Goal: Information Seeking & Learning: Learn about a topic

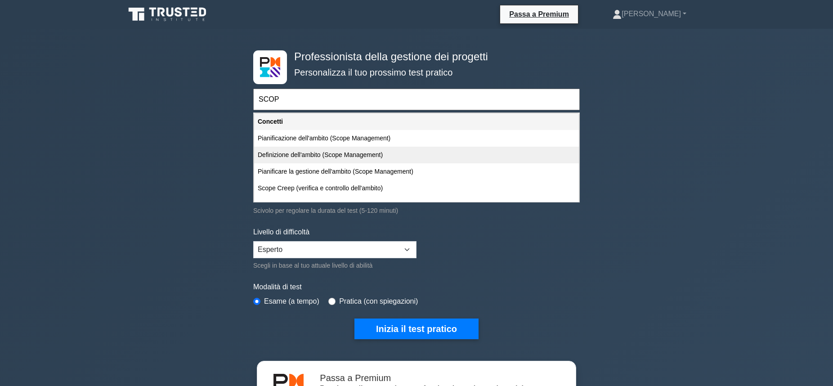
click at [364, 155] on div "Definizione dell'ambito (Scope Management)" at bounding box center [416, 155] width 325 height 17
type input "Definizione dell'ambito (Scope Management)"
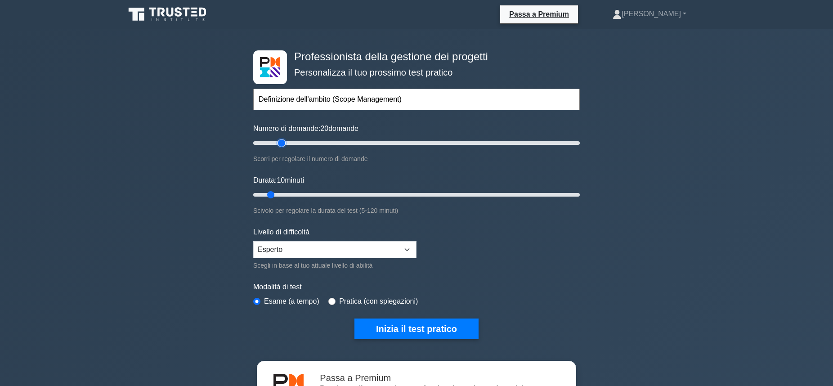
type input "20"
click at [281, 145] on input "Numero di domande: 20 domande" at bounding box center [416, 143] width 326 height 11
type input "20"
click at [292, 194] on input "Durata: 20 minuti" at bounding box center [416, 194] width 326 height 11
click at [333, 297] on div "Pratica (con spiegazioni)" at bounding box center [372, 301] width 89 height 11
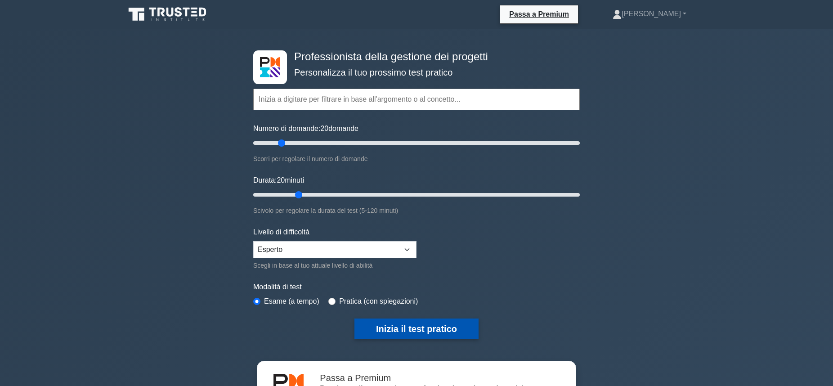
click at [406, 324] on button "Inizia il test pratico" at bounding box center [416, 328] width 124 height 21
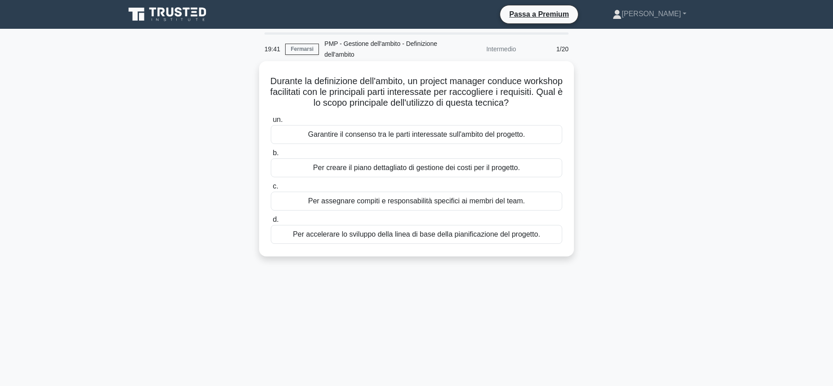
click at [492, 132] on div "Garantire il consenso tra le parti interessate sull'ambito del progetto." at bounding box center [416, 134] width 291 height 19
click at [271, 123] on input "un. Garantire il consenso tra le parti interessate sull'ambito del progetto." at bounding box center [271, 120] width 0 height 6
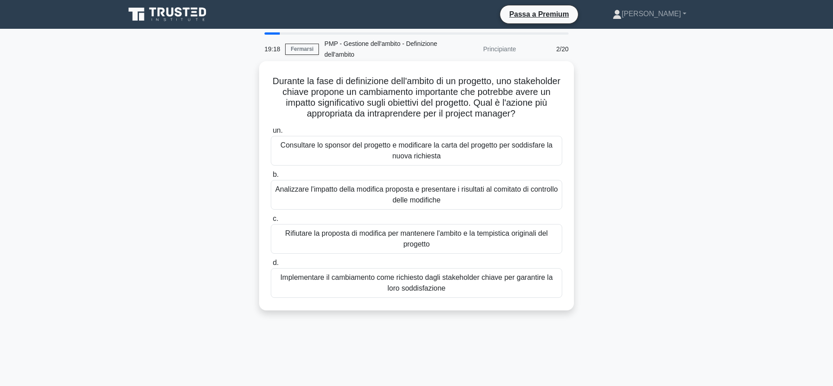
click at [480, 188] on div "Analizzare l'impatto della modifica proposta e presentare i risultati al comita…" at bounding box center [416, 195] width 291 height 30
click at [271, 178] on input "b. Analizzare l'impatto della modifica proposta e presentare i risultati al com…" at bounding box center [271, 175] width 0 height 6
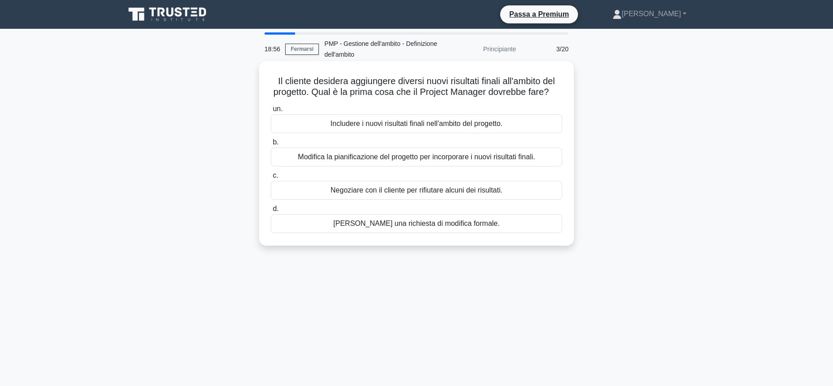
click at [488, 233] on div "Richiedi una richiesta di modifica formale." at bounding box center [416, 223] width 291 height 19
click at [271, 212] on input "d. Richiedi una richiesta di modifica formale." at bounding box center [271, 209] width 0 height 6
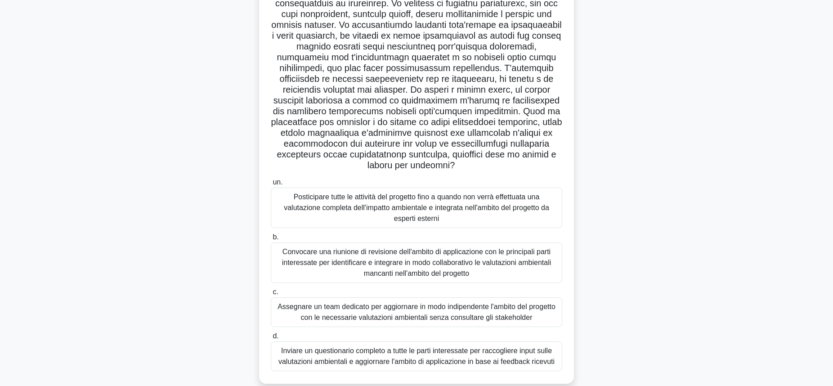
scroll to position [103, 0]
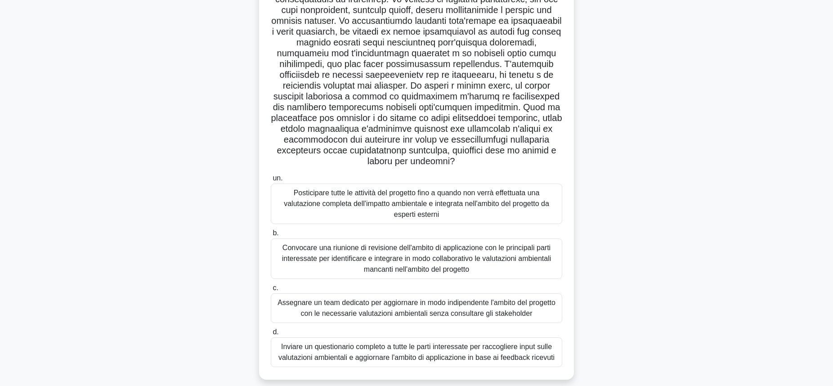
click at [368, 244] on div "Convocare una riunione di revisione dell'ambito di applicazione con le principa…" at bounding box center [416, 258] width 291 height 40
click at [271, 236] on input "b. Convocare una riunione di revisione dell'ambito di applicazione con le princ…" at bounding box center [271, 233] width 0 height 6
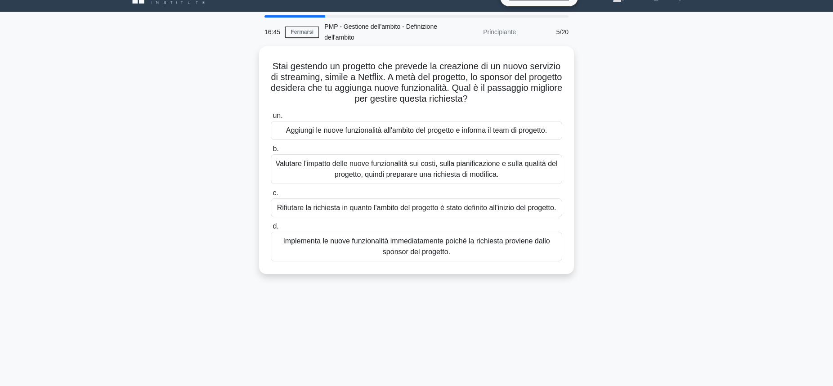
scroll to position [0, 0]
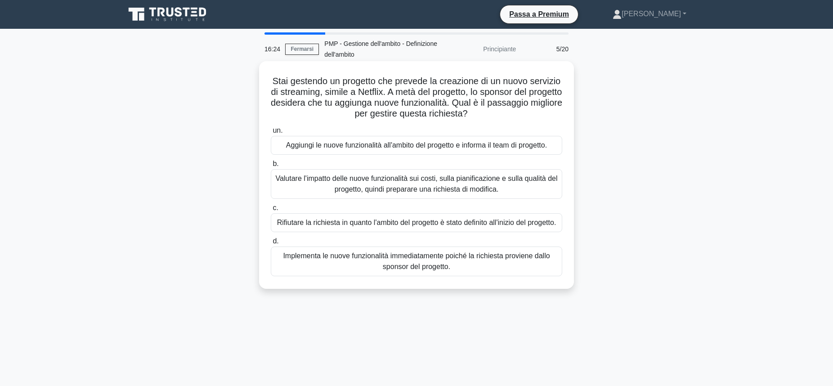
click at [408, 183] on div "Valutare l'impatto delle nuove funzionalità sui costi, sulla pianificazione e s…" at bounding box center [416, 184] width 291 height 30
click at [271, 167] on input "b. Valutare l'impatto delle nuove funzionalità sui costi, sulla pianificazione …" at bounding box center [271, 164] width 0 height 6
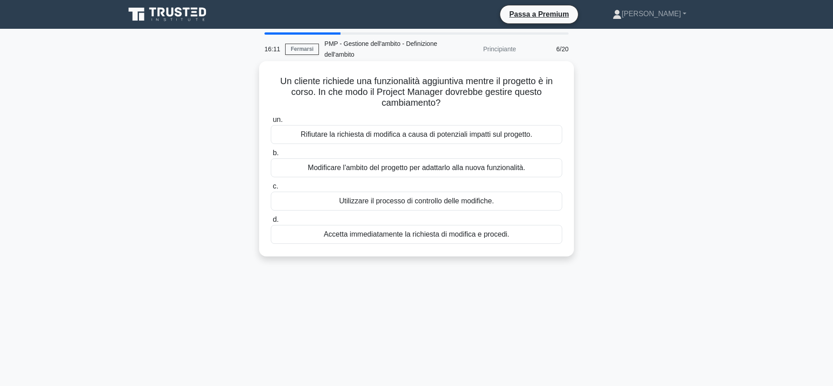
click at [394, 193] on div "Utilizzare il processo di controllo delle modifiche." at bounding box center [416, 201] width 291 height 19
click at [271, 189] on input "c. Utilizzare il processo di controllo delle modifiche." at bounding box center [271, 186] width 0 height 6
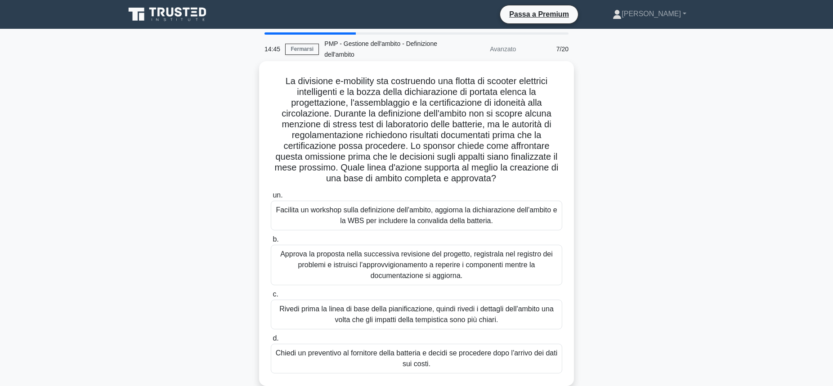
click at [419, 213] on div "Facilita un workshop sulla definizione dell'ambito, aggiorna la dichiarazione d…" at bounding box center [416, 216] width 291 height 30
click at [271, 198] on input "un. Facilita un workshop sulla definizione dell'ambito, aggiorna la dichiarazio…" at bounding box center [271, 195] width 0 height 6
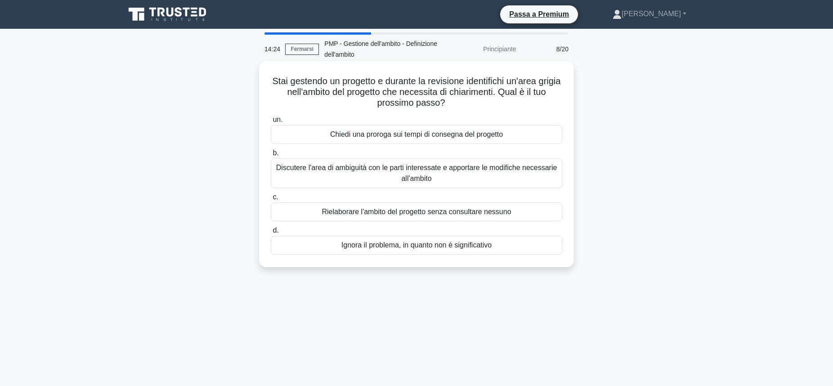
click at [455, 171] on div "Discutere l'area di ambiguità con le parti interessate e apportare le modifiche…" at bounding box center [416, 173] width 291 height 30
click at [271, 156] on input "b. Discutere l'area di ambiguità con le parti interessate e apportare le modifi…" at bounding box center [271, 153] width 0 height 6
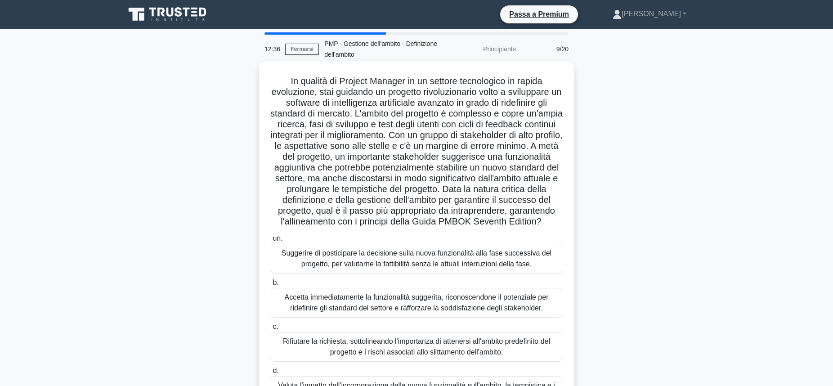
drag, startPoint x: 328, startPoint y: 210, endPoint x: 547, endPoint y: 237, distance: 220.3
click at [547, 228] on h5 "In qualità di Project Manager in un settore tecnologico in rapida evoluzione, s…" at bounding box center [416, 152] width 293 height 152
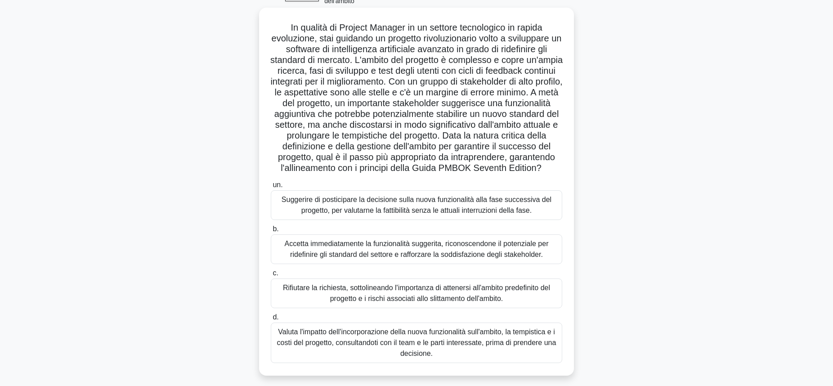
scroll to position [67, 0]
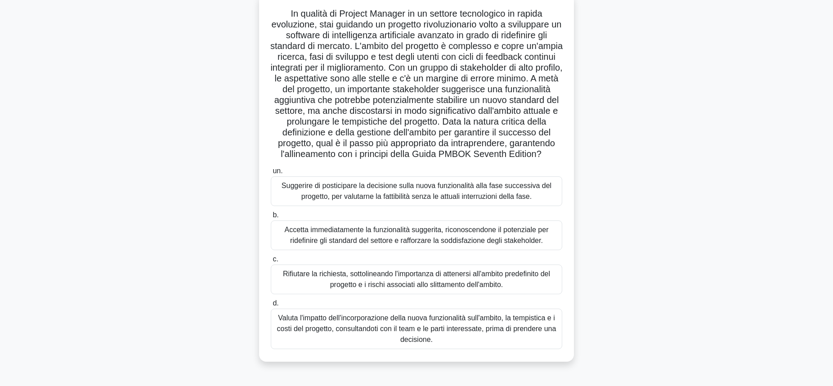
click at [361, 334] on div "Valuta l'impatto dell'incorporazione della nuova funzionalità sull'ambito, la t…" at bounding box center [416, 328] width 291 height 40
click at [271, 306] on input "d. Valuta l'impatto dell'incorporazione della nuova funzionalità sull'ambito, l…" at bounding box center [271, 303] width 0 height 6
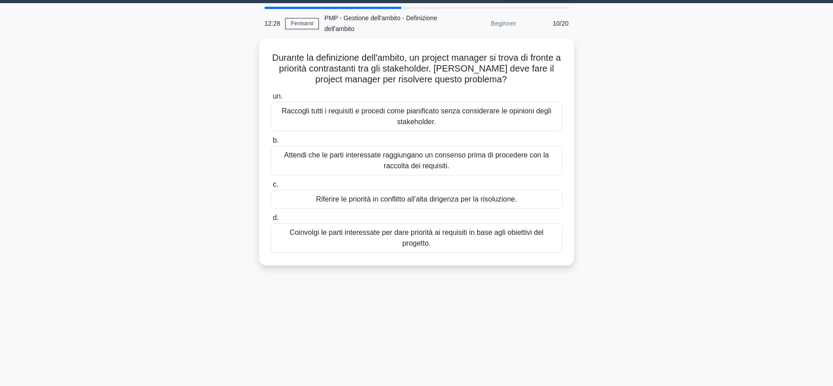
scroll to position [0, 0]
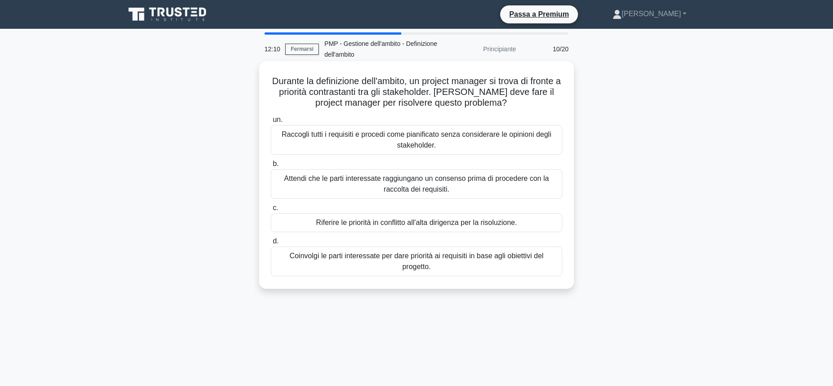
click at [507, 262] on div "Coinvolgi le parti interessate per dare priorità ai requisiti in base agli obie…" at bounding box center [416, 261] width 291 height 30
click at [271, 244] on input "d. Coinvolgi le parti interessate per dare priorità ai requisiti in base agli o…" at bounding box center [271, 241] width 0 height 6
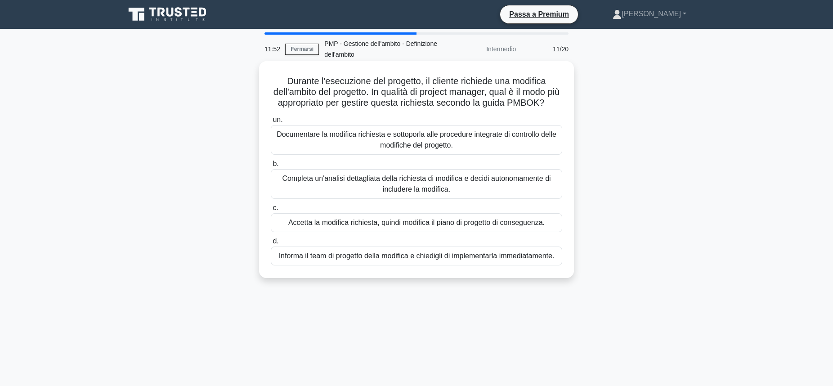
click at [467, 151] on div "Documentare la modifica richiesta e sottoporla alle procedure integrate di cont…" at bounding box center [416, 140] width 291 height 30
click at [271, 123] on input "un. Documentare la modifica richiesta e sottoporla alle procedure integrate di …" at bounding box center [271, 120] width 0 height 6
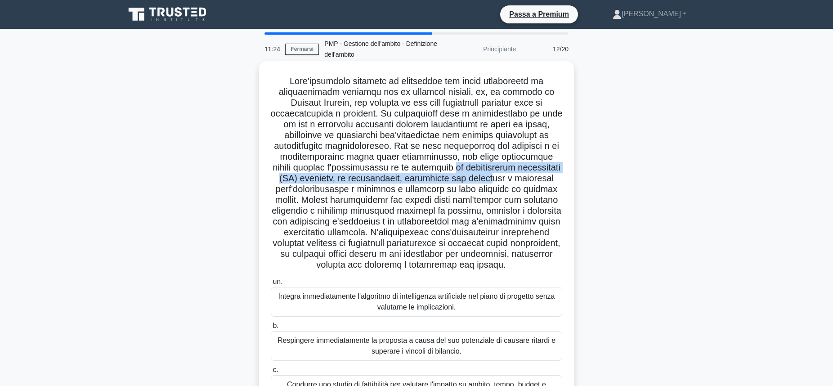
drag, startPoint x: 464, startPoint y: 165, endPoint x: 503, endPoint y: 180, distance: 41.8
click at [503, 180] on font ".spinner_0XTQ{origine-trasformazione:centro; Animazione:spinner_y6GP .75s linea…" at bounding box center [417, 172] width 292 height 193
drag, startPoint x: 370, startPoint y: 200, endPoint x: 562, endPoint y: 261, distance: 201.1
click at [562, 261] on h5 ".spinner_0XTQ{origine-trasformazione:centro; Animazione:spinner_y6GP .75s linea…" at bounding box center [416, 173] width 293 height 195
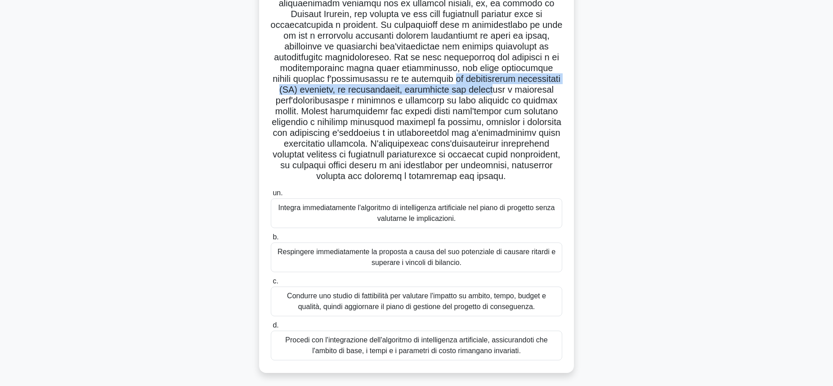
scroll to position [100, 0]
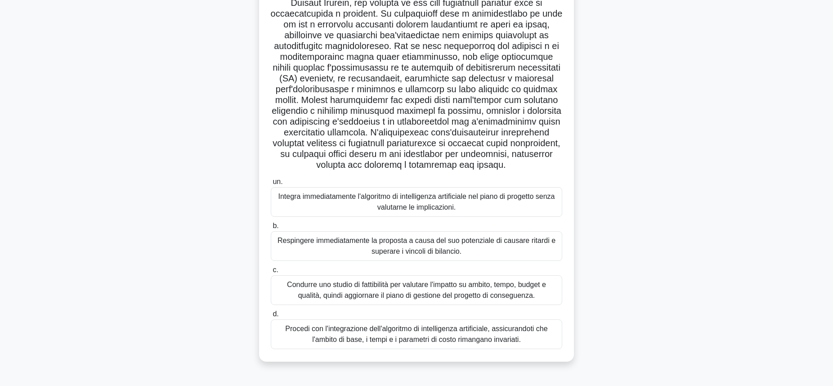
click at [358, 293] on div "Condurre uno studio di fattibilità per valutare l'impatto su ambito, tempo, bud…" at bounding box center [416, 290] width 291 height 30
click at [271, 273] on input "c. Condurre uno studio di fattibilità per valutare l'impatto su ambito, tempo, …" at bounding box center [271, 270] width 0 height 6
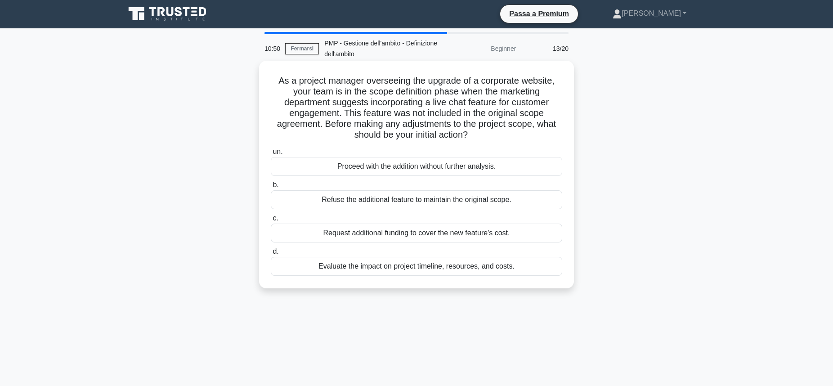
scroll to position [0, 0]
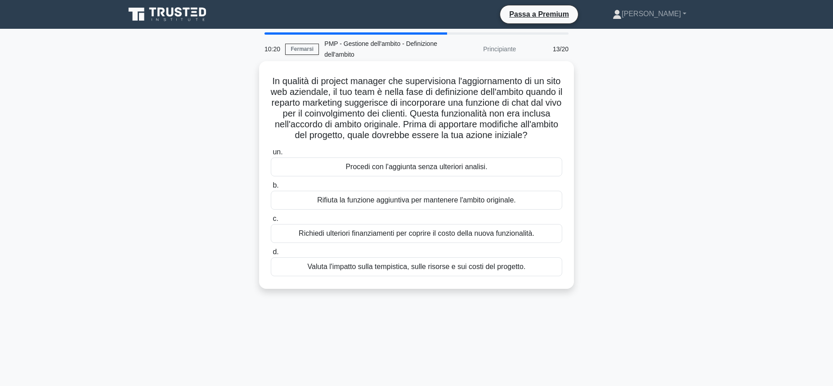
click at [377, 276] on div "Valuta l'impatto sulla tempistica, sulle risorse e sui costi del progetto." at bounding box center [416, 266] width 291 height 19
click at [271, 255] on input "d. Valuta l'impatto sulla tempistica, sulle risorse e sui costi del progetto." at bounding box center [271, 252] width 0 height 6
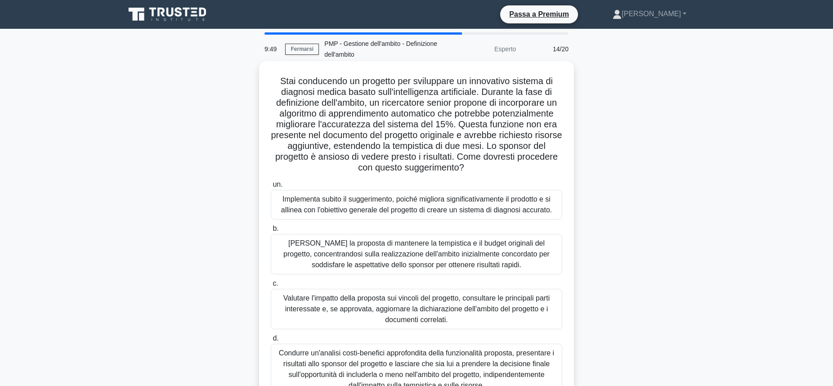
scroll to position [67, 0]
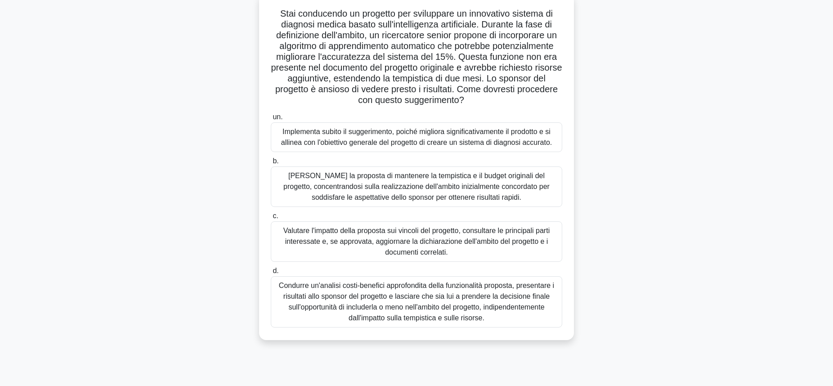
click at [496, 246] on div "Valutare l'impatto della proposta sui vincoli del progetto, consultare le princ…" at bounding box center [416, 241] width 291 height 40
click at [271, 219] on input "c. Valutare l'impatto della proposta sui vincoli del progetto, consultare le pr…" at bounding box center [271, 216] width 0 height 6
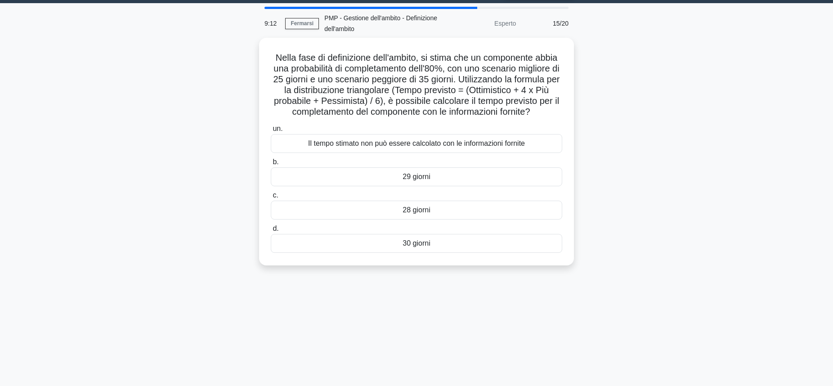
scroll to position [0, 0]
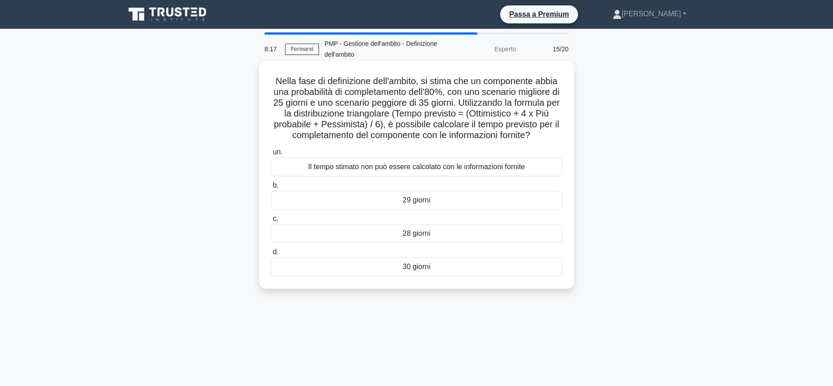
click at [440, 172] on div "Il tempo stimato non può essere calcolato con le informazioni fornite" at bounding box center [416, 166] width 291 height 19
click at [271, 155] on input "un. Il tempo stimato non può essere calcolato con le informazioni fornite" at bounding box center [271, 152] width 0 height 6
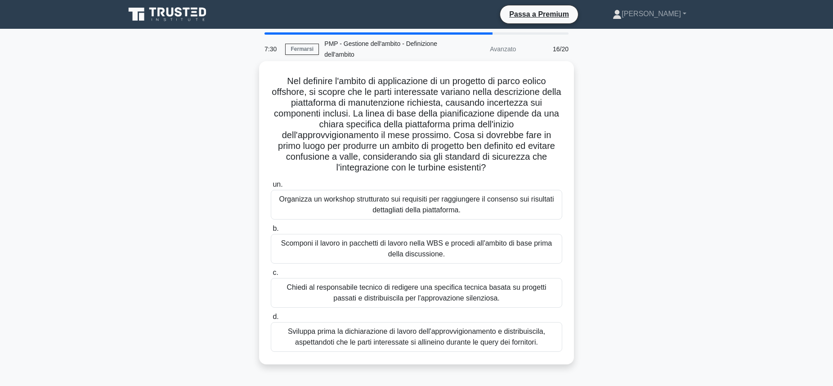
click at [410, 201] on div "Organizza un workshop strutturato sui requisiti per raggiungere il consenso sui…" at bounding box center [416, 205] width 291 height 30
click at [271, 188] on input "un. Organizza un workshop strutturato sui requisiti per raggiungere il consenso…" at bounding box center [271, 185] width 0 height 6
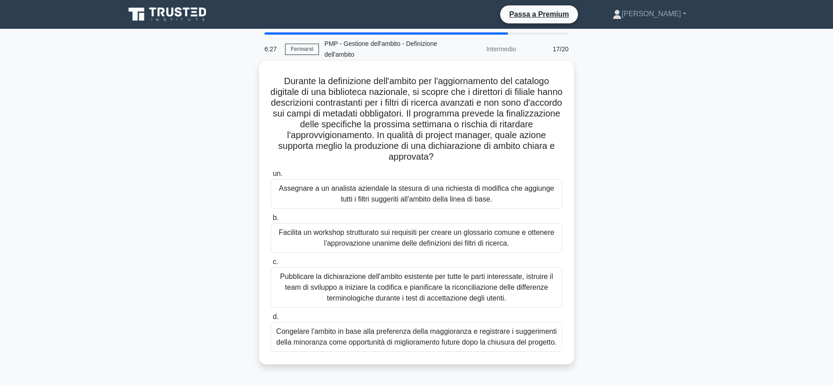
click at [471, 241] on div "Facilita un workshop strutturato sui requisiti per creare un glossario comune e…" at bounding box center [416, 238] width 291 height 30
click at [271, 221] on input "b. Facilita un workshop strutturato sui requisiti per creare un glossario comun…" at bounding box center [271, 218] width 0 height 6
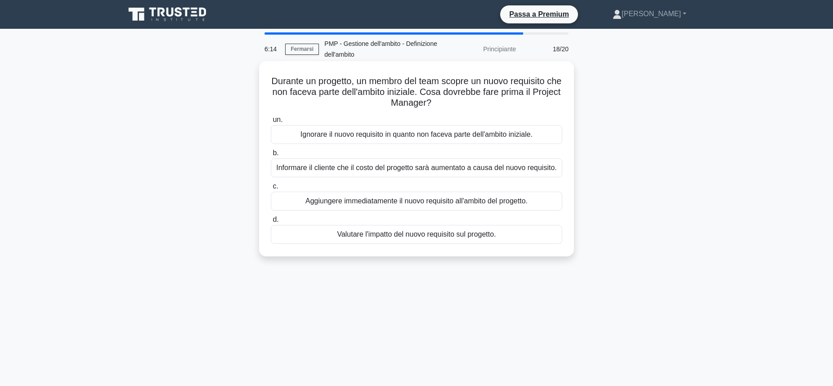
click at [471, 237] on div "Valutare l'impatto del nuovo requisito sul progetto." at bounding box center [416, 234] width 291 height 19
click at [271, 223] on input "d. Valutare l'impatto del nuovo requisito sul progetto." at bounding box center [271, 220] width 0 height 6
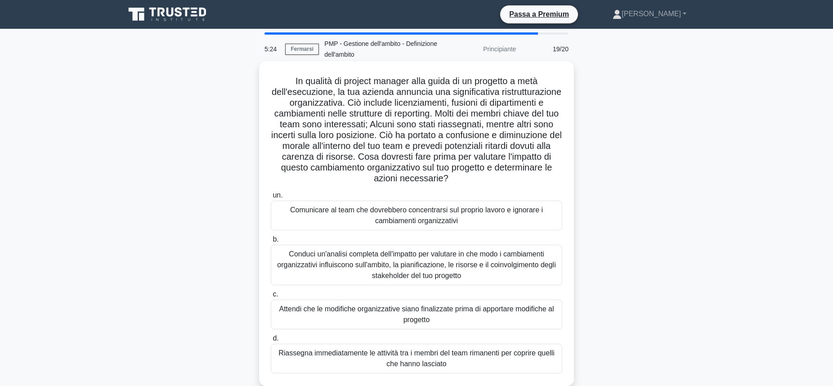
click at [462, 252] on div "Conduci un'analisi completa dell'impatto per valutare in che modo i cambiamenti…" at bounding box center [416, 265] width 291 height 40
click at [271, 242] on input "b. Conduci un'analisi completa dell'impatto per valutare in che modo i cambiame…" at bounding box center [271, 240] width 0 height 6
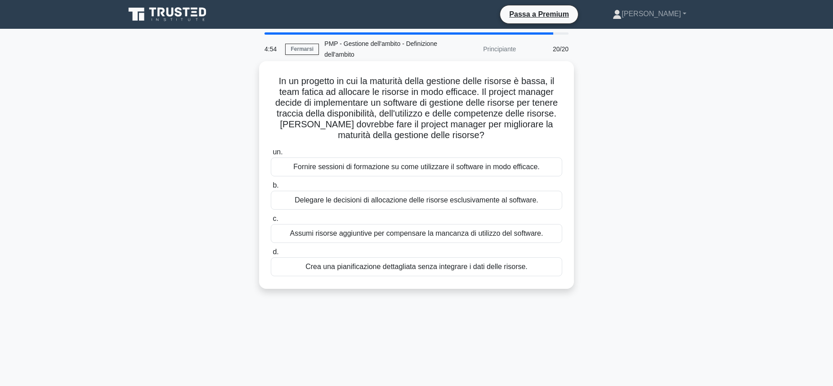
click at [453, 169] on div "Fornire sessioni di formazione su come utilizzare il software in modo efficace." at bounding box center [416, 166] width 291 height 19
click at [271, 155] on input "un. Fornire sessioni di formazione su come utilizzare il software in modo effic…" at bounding box center [271, 152] width 0 height 6
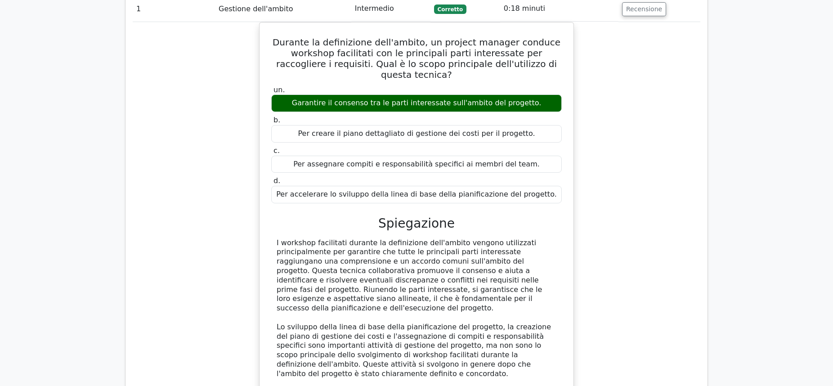
scroll to position [675, 0]
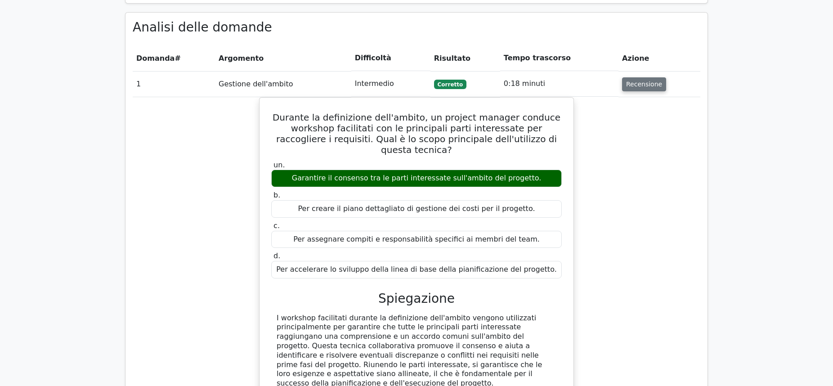
click at [635, 77] on button "Recensione" at bounding box center [644, 84] width 44 height 14
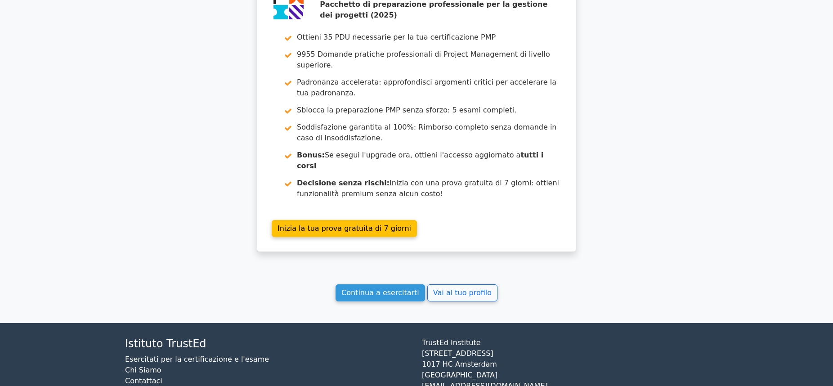
scroll to position [1336, 0]
click at [383, 284] on link "Continua a esercitarti" at bounding box center [379, 292] width 89 height 17
